Goal: Task Accomplishment & Management: Manage account settings

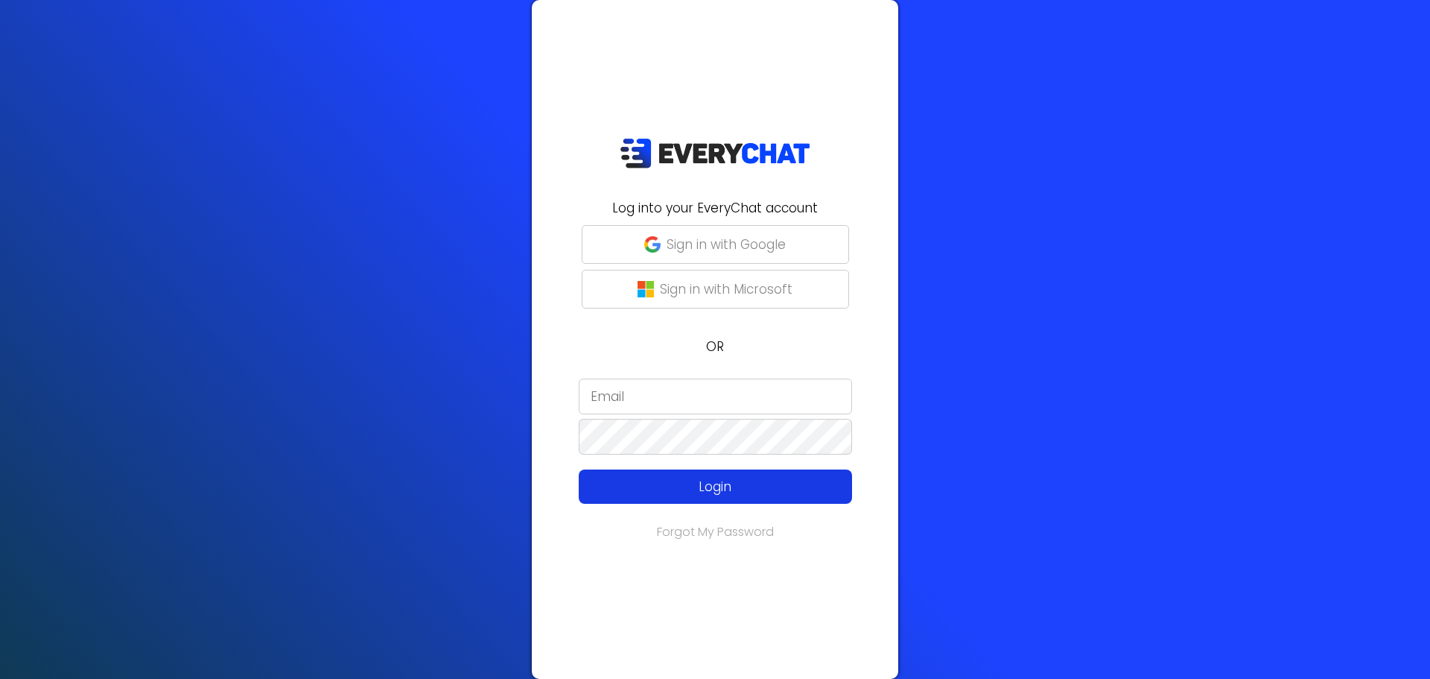
type input "PedroM"
click at [702, 493] on p "Login" at bounding box center [715, 486] width 218 height 19
click at [720, 483] on p "Login" at bounding box center [715, 486] width 218 height 19
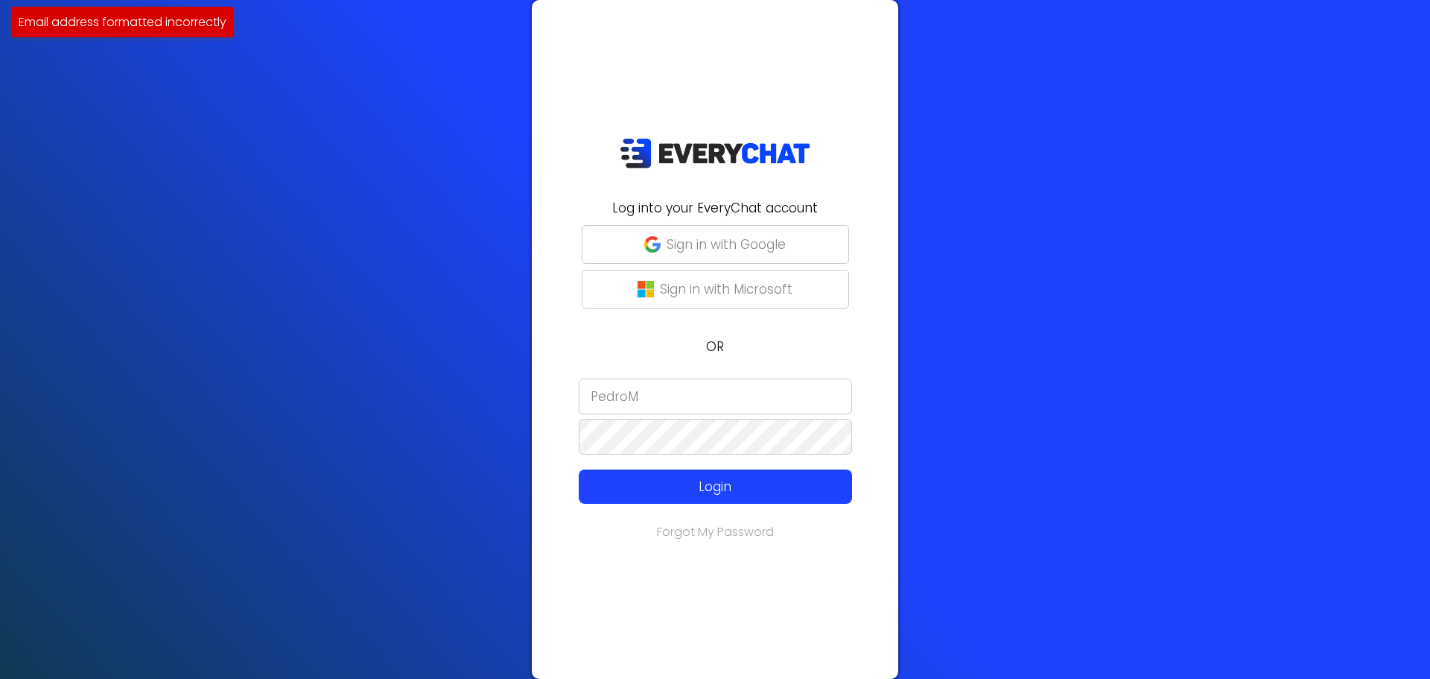
click at [693, 398] on input "PedroM" at bounding box center [715, 396] width 273 height 36
click at [694, 478] on p "Login" at bounding box center [715, 486] width 218 height 19
click at [647, 389] on input "PedroM" at bounding box center [715, 396] width 273 height 36
click at [658, 393] on input "PedroM" at bounding box center [715, 396] width 273 height 36
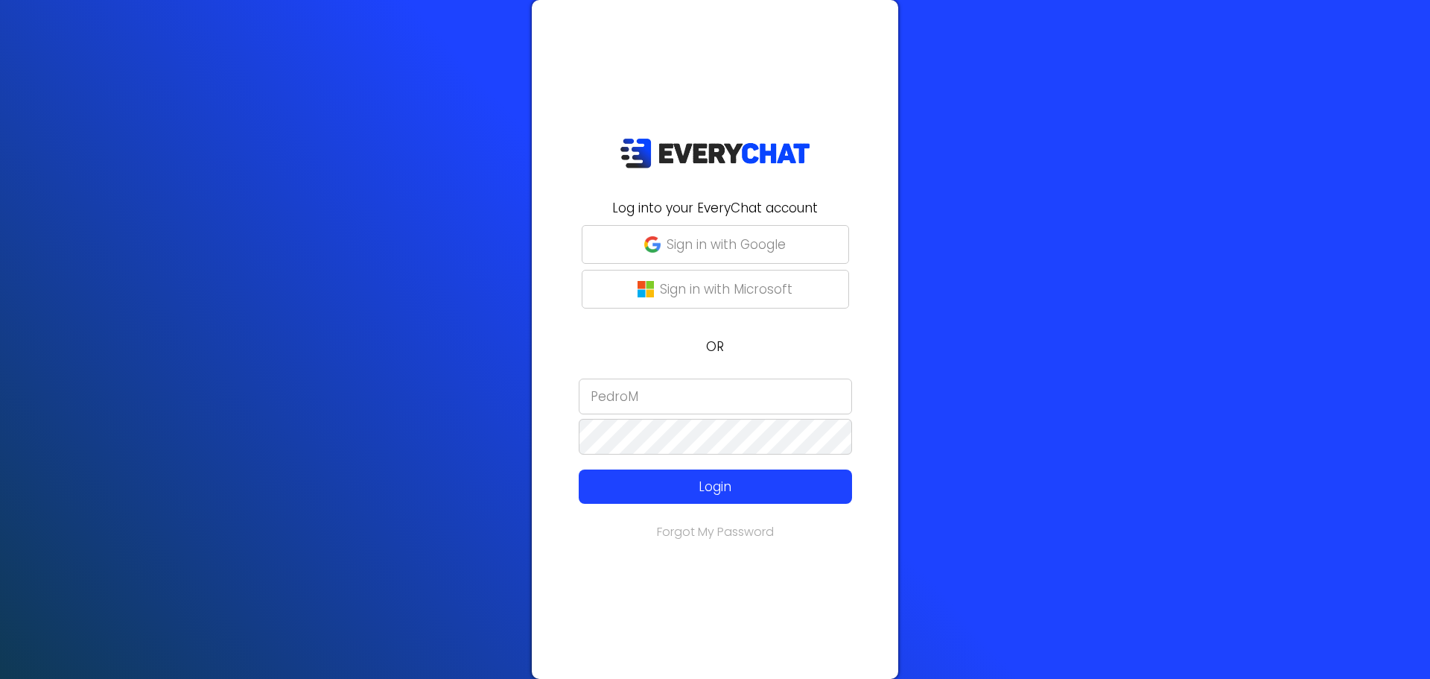
click at [658, 393] on input "PedroM" at bounding box center [715, 396] width 273 height 36
click at [733, 240] on p "Sign in with Google" at bounding box center [726, 244] width 119 height 19
